Goal: Transaction & Acquisition: Download file/media

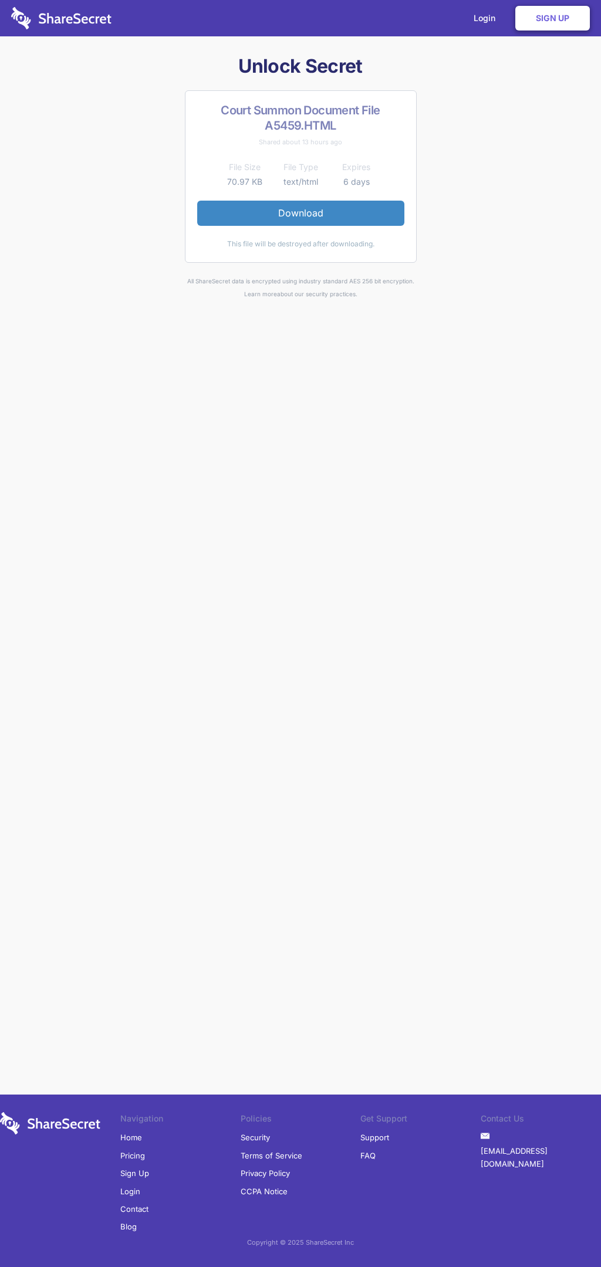
click at [300, 213] on link "Download" at bounding box center [300, 213] width 207 height 25
